Goal: Find specific page/section: Find specific page/section

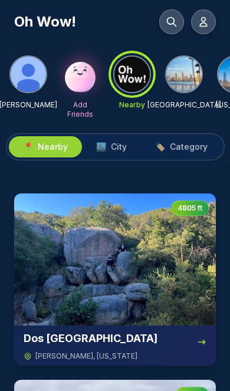
click at [181, 79] on img at bounding box center [183, 74] width 35 height 35
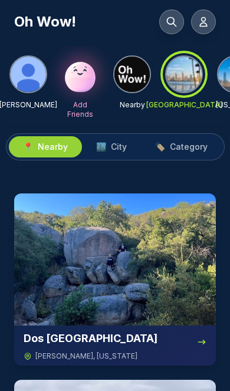
click at [118, 148] on span "City" at bounding box center [119, 147] width 16 height 12
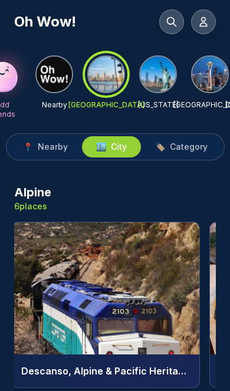
scroll to position [0, 80]
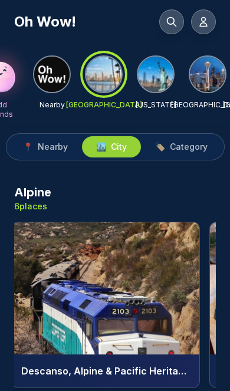
click at [160, 79] on img at bounding box center [155, 74] width 35 height 35
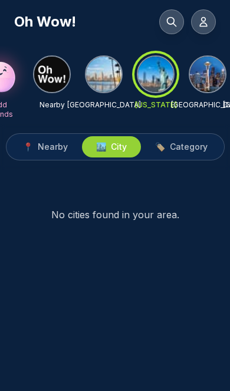
click at [111, 81] on img at bounding box center [103, 74] width 35 height 35
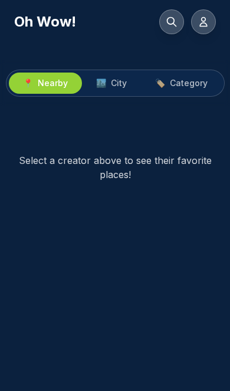
click at [114, 78] on span "City" at bounding box center [119, 83] width 16 height 12
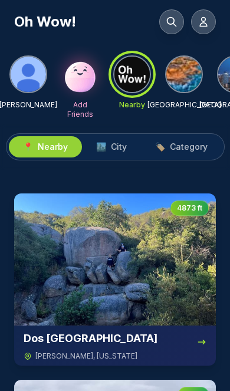
click at [116, 148] on span "City" at bounding box center [119, 147] width 16 height 12
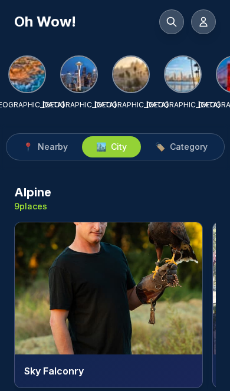
scroll to position [0, 163]
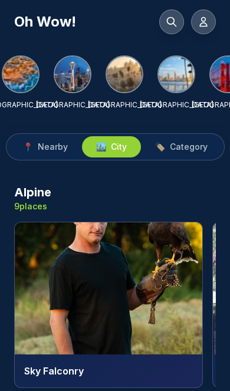
click at [176, 79] on img at bounding box center [175, 74] width 35 height 35
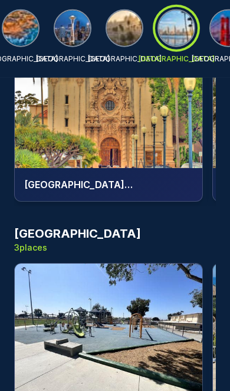
scroll to position [375, 0]
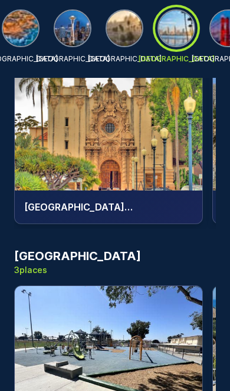
click at [121, 34] on img at bounding box center [124, 28] width 35 height 35
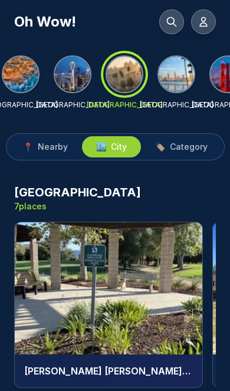
click at [186, 148] on span "Category" at bounding box center [189, 147] width 38 height 12
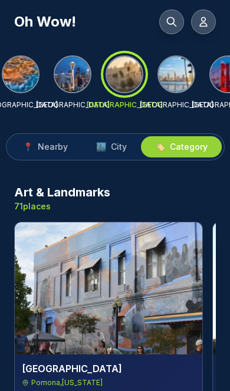
click at [170, 81] on img at bounding box center [175, 74] width 35 height 35
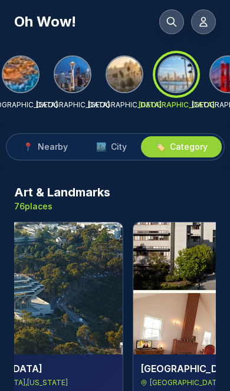
click at [116, 150] on span "City" at bounding box center [119, 147] width 16 height 12
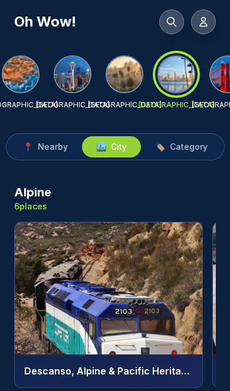
click at [172, 22] on icon at bounding box center [172, 22] width 12 height 12
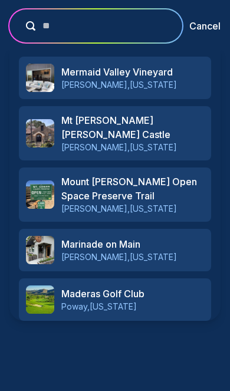
type input "***"
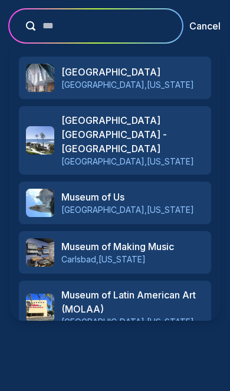
click at [146, 193] on h3 "Museum of Us" at bounding box center [132, 197] width 143 height 14
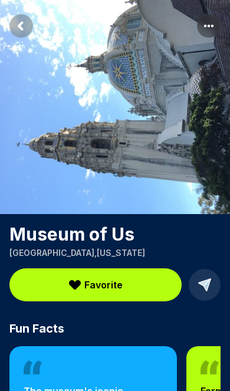
click at [17, 23] on rect "Return to previous page" at bounding box center [21, 26] width 24 height 24
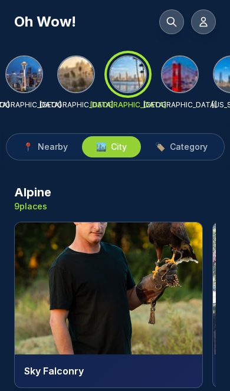
scroll to position [0, 213]
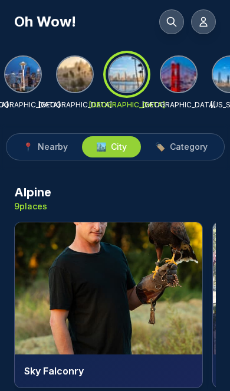
click at [130, 79] on div at bounding box center [126, 74] width 42 height 42
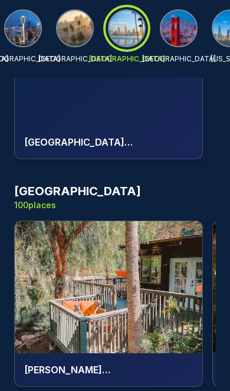
scroll to position [15286, 0]
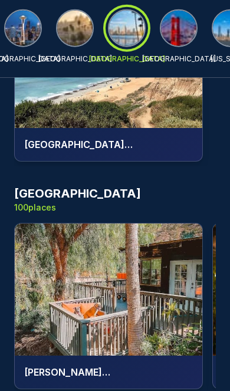
click at [125, 247] on img at bounding box center [108, 289] width 187 height 132
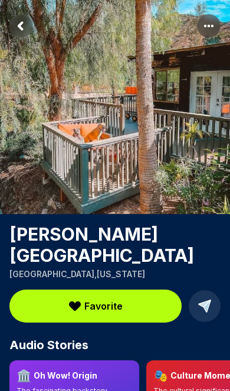
click at [21, 21] on rect "Return to previous page" at bounding box center [21, 26] width 24 height 24
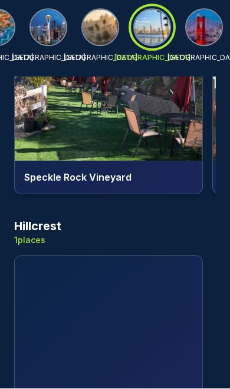
scroll to position [7049, 0]
